Goal: Find specific page/section: Find specific page/section

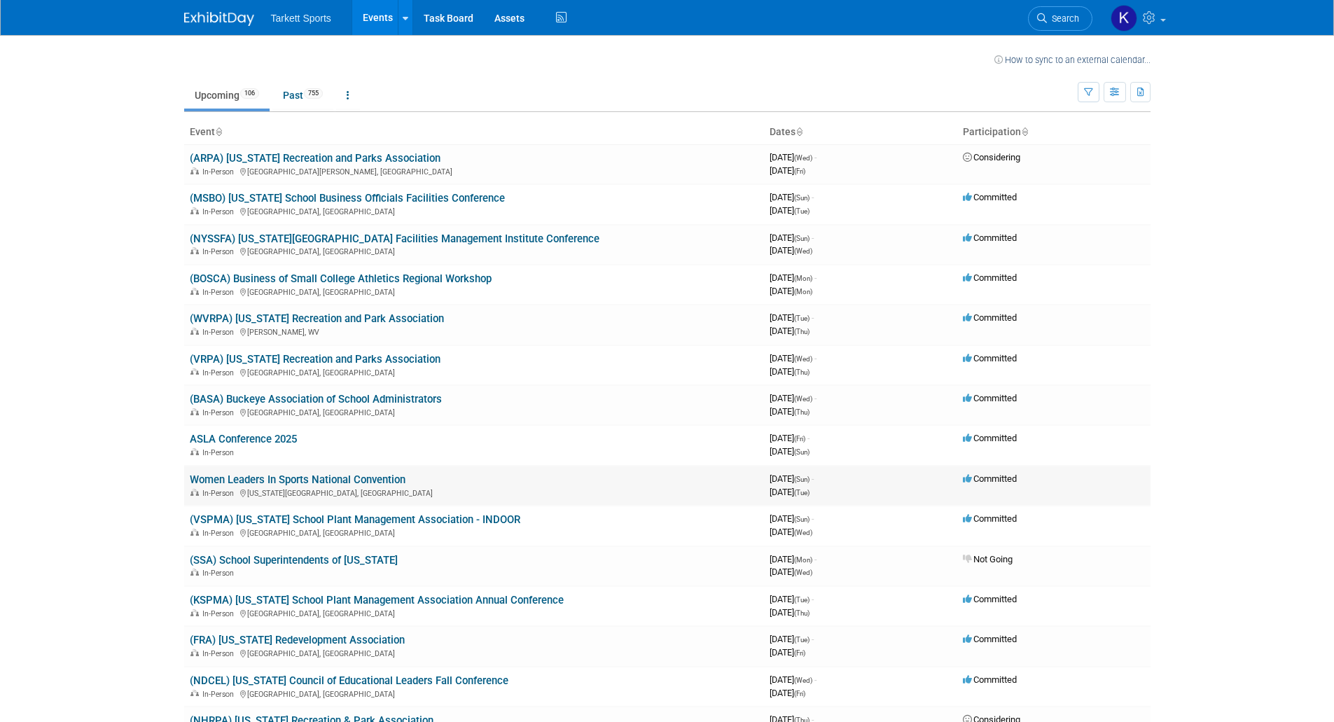
click at [256, 480] on link "Women Leaders In Sports National Convention" at bounding box center [298, 479] width 216 height 13
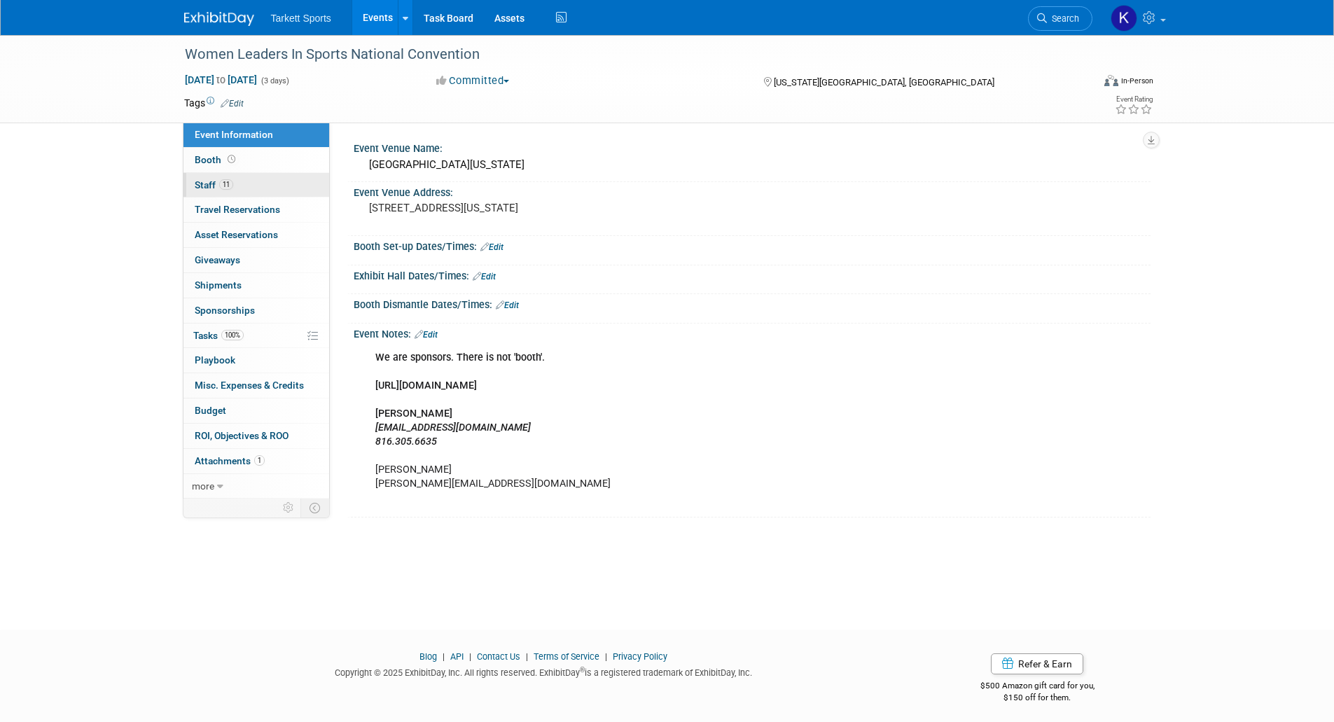
click at [213, 188] on span "Staff 11" at bounding box center [214, 184] width 39 height 11
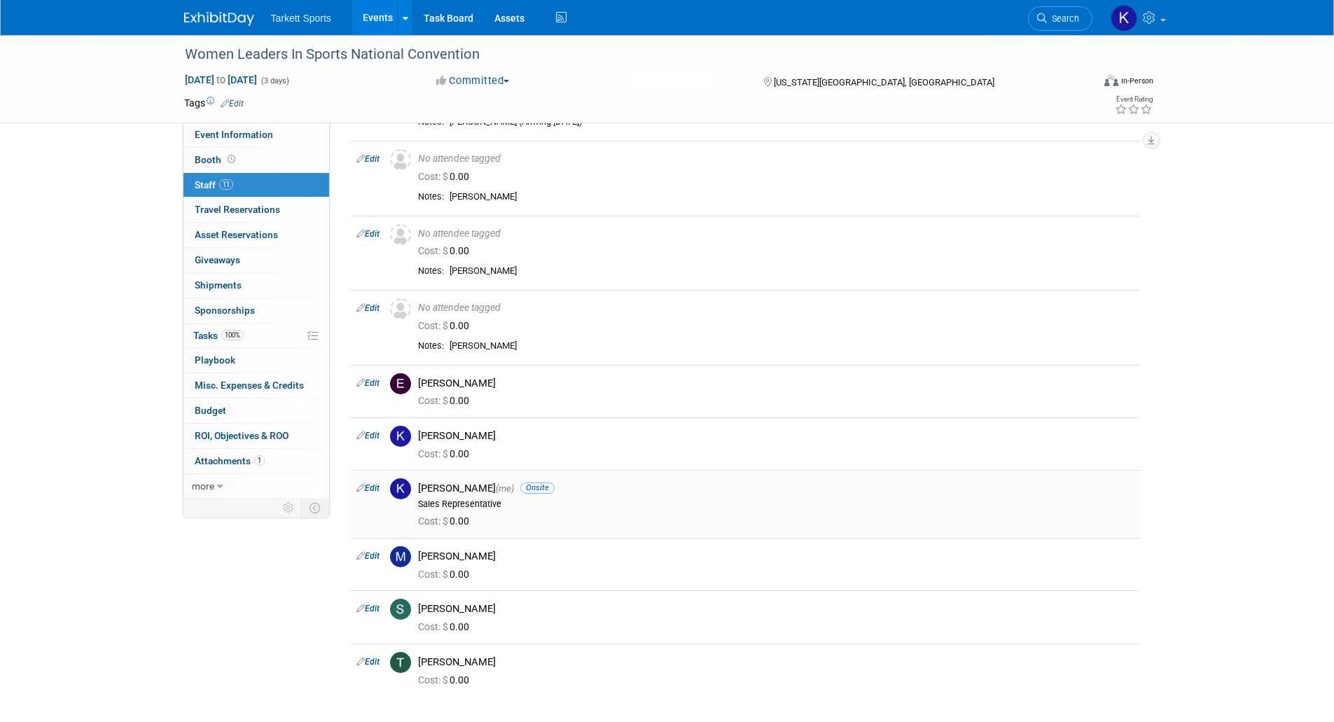
scroll to position [280, 0]
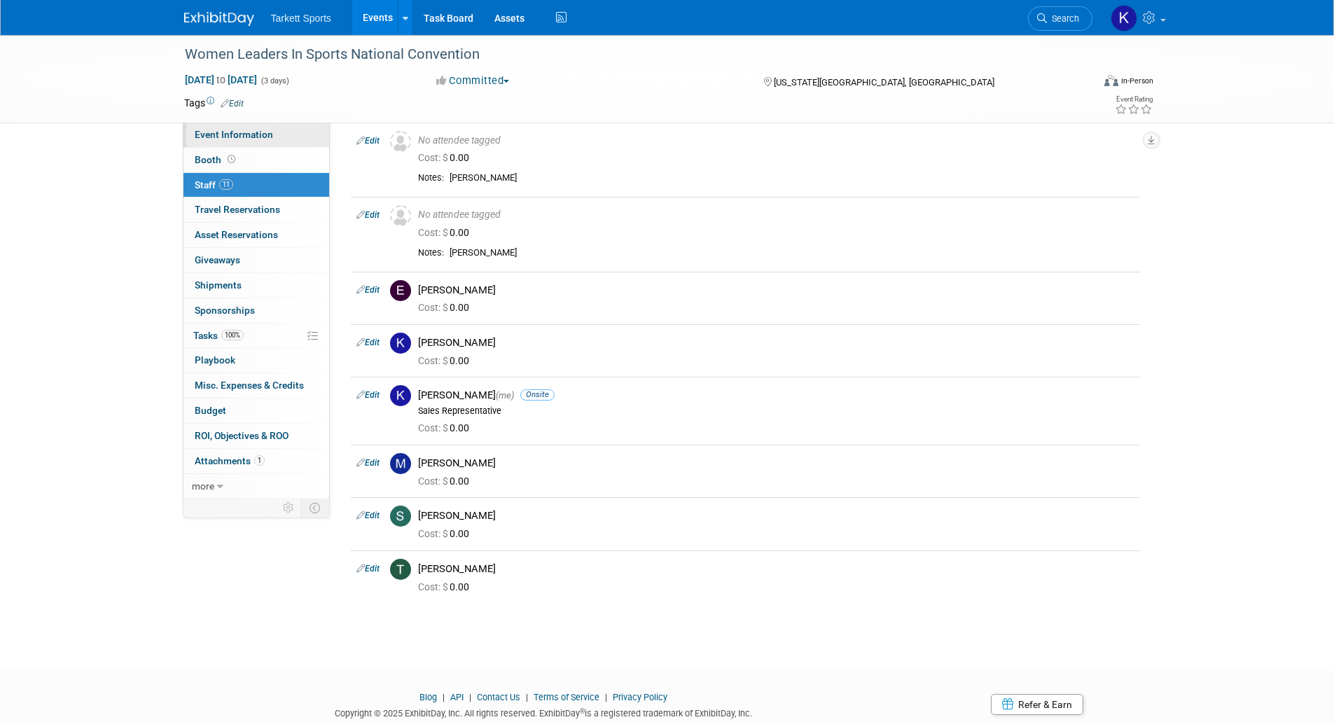
click at [240, 137] on span "Event Information" at bounding box center [234, 134] width 78 height 11
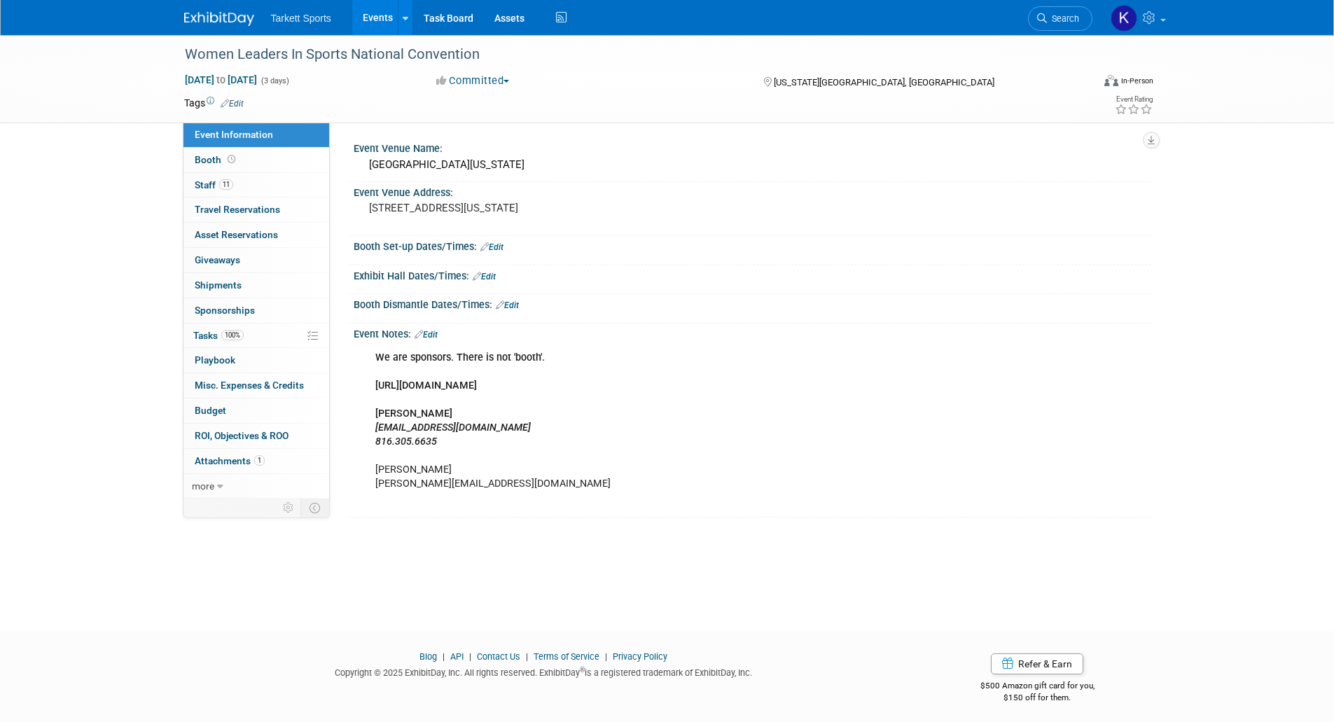
click at [498, 377] on div "We are sponsors. There is not 'booth'. https://www.womenleadersinsports.org/ Me…" at bounding box center [681, 428] width 631 height 169
